Goal: Information Seeking & Learning: Check status

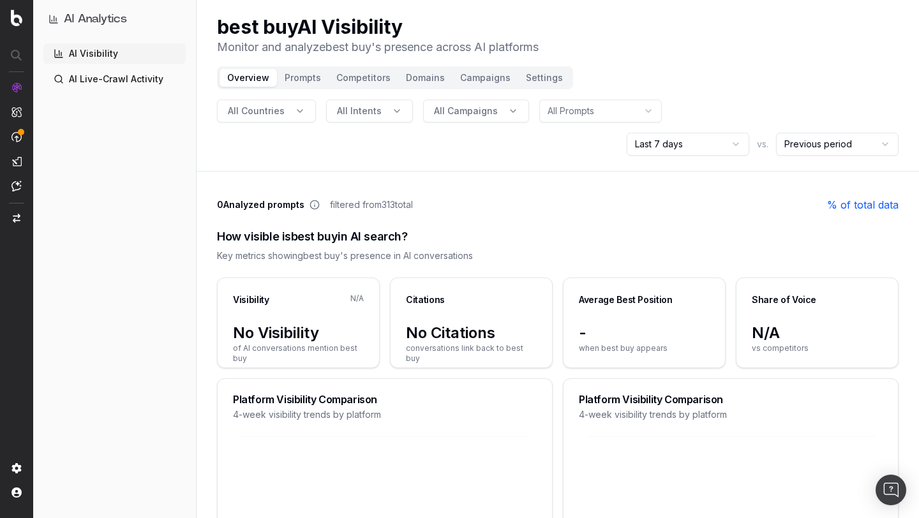
click at [676, 140] on html "AI Analytics AI Visibility AI Live-Crawl Activity best buy AI Visibility Monito…" at bounding box center [459, 259] width 919 height 518
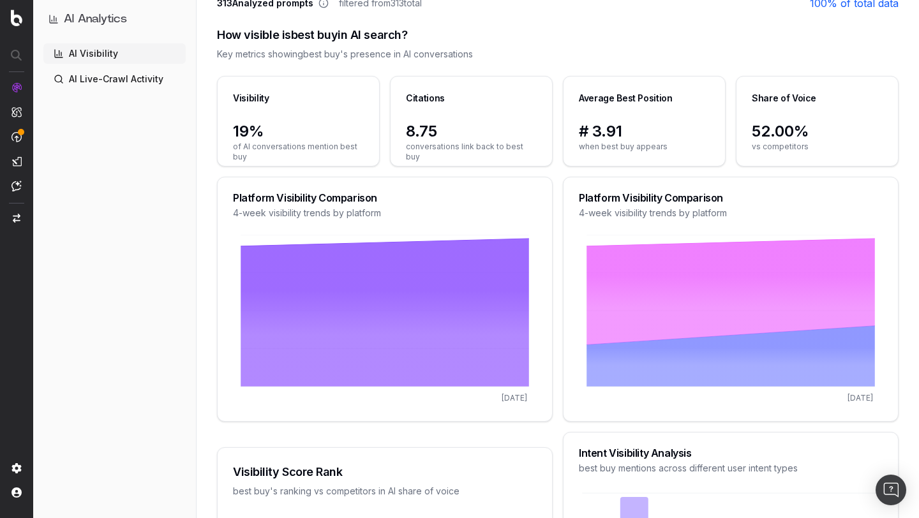
scroll to position [207, 0]
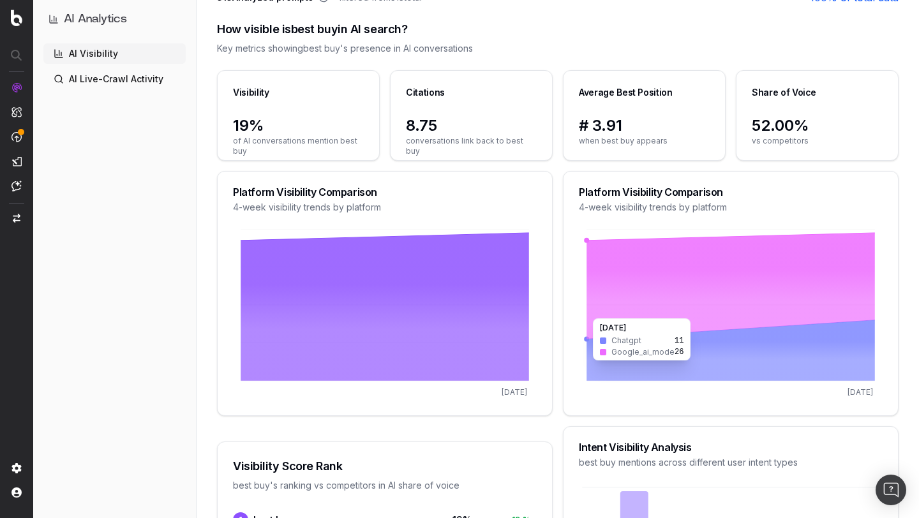
click at [600, 312] on icon at bounding box center [730, 286] width 288 height 106
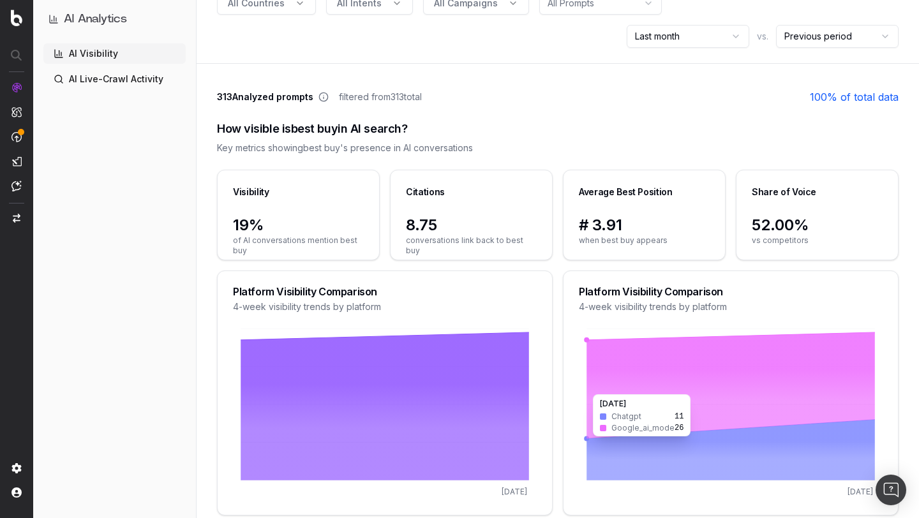
scroll to position [0, 0]
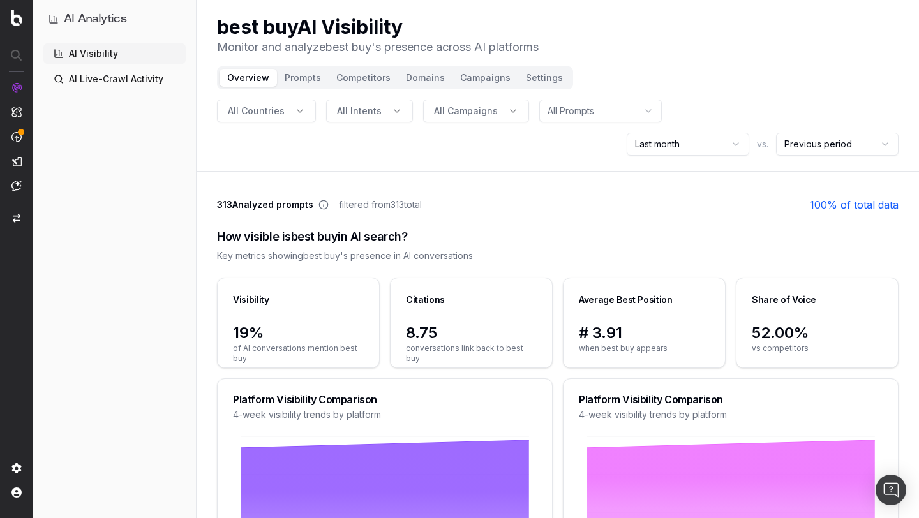
click at [692, 53] on div "best buy AI Visibility Monitor and analyze best buy 's presence across AI platf…" at bounding box center [558, 35] width 682 height 41
click at [709, 144] on html "AI Analytics AI Visibility AI Live-Crawl Activity best buy AI Visibility Monito…" at bounding box center [459, 259] width 919 height 518
click at [719, 144] on html "AI Analytics AI Visibility AI Live-Crawl Activity best buy AI Visibility Monito…" at bounding box center [459, 259] width 919 height 518
click at [863, 144] on html "AI Analytics AI Visibility AI Live-Crawl Activity best buy AI Visibility Monito…" at bounding box center [459, 259] width 919 height 518
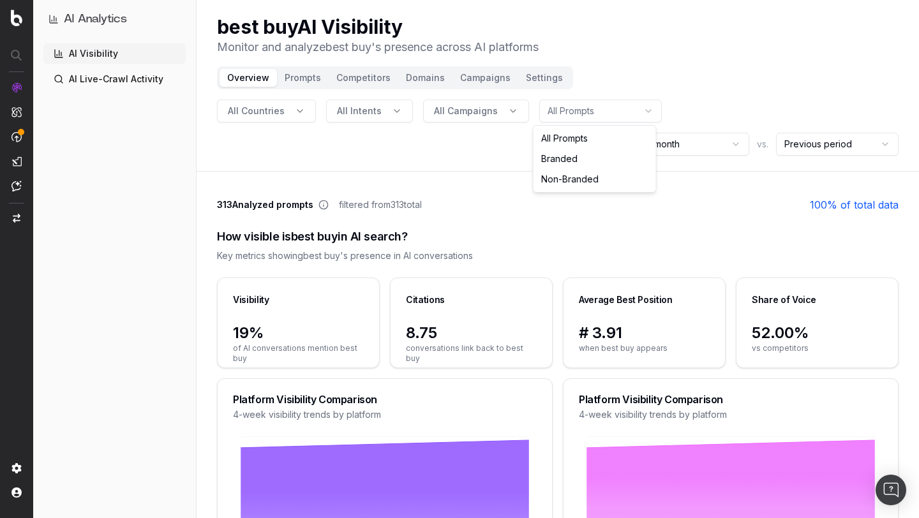
click at [595, 110] on html "AI Analytics AI Visibility AI Live-Crawl Activity best buy AI Visibility Monito…" at bounding box center [459, 259] width 919 height 518
click at [613, 110] on html "AI Analytics AI Visibility AI Live-Crawl Activity best buy AI Visibility Monito…" at bounding box center [459, 259] width 919 height 518
click at [639, 121] on html "AI Analytics AI Visibility AI Live-Crawl Activity best buy AI Visibility Monito…" at bounding box center [459, 259] width 919 height 518
click at [645, 115] on html "AI Analytics AI Visibility AI Live-Crawl Activity best buy AI Visibility Monito…" at bounding box center [459, 259] width 919 height 518
click at [655, 81] on header "best buy AI Visibility Monitor and analyze best buy 's presence across AI platf…" at bounding box center [558, 86] width 722 height 172
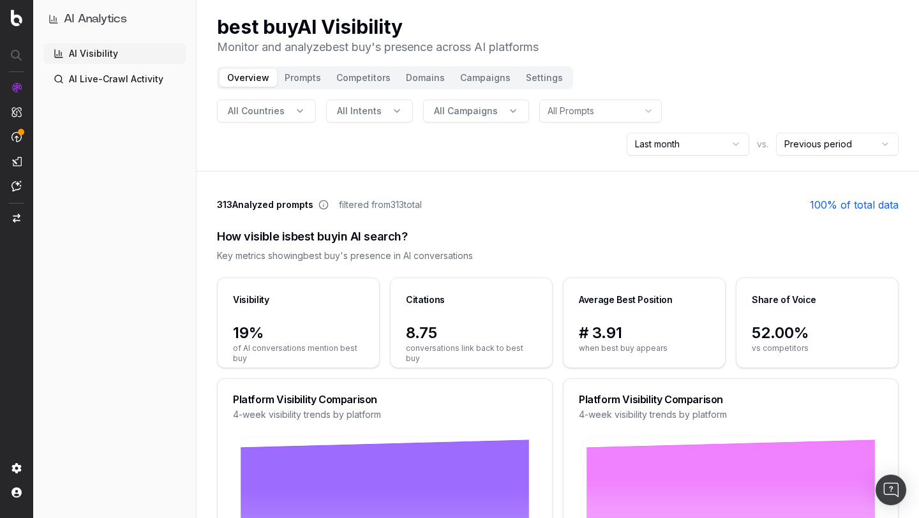
click at [646, 70] on header "best buy AI Visibility Monitor and analyze best buy 's presence across AI platf…" at bounding box center [558, 86] width 722 height 172
